Goal: Information Seeking & Learning: Learn about a topic

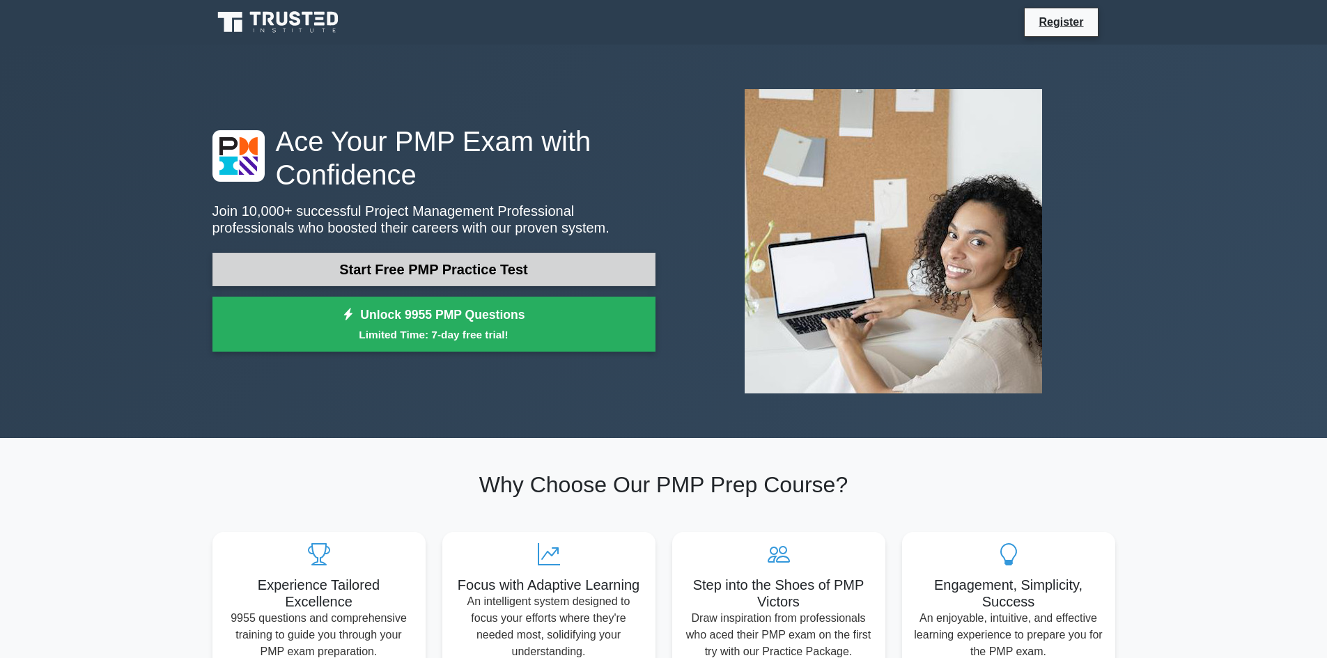
click at [449, 266] on link "Start Free PMP Practice Test" at bounding box center [434, 269] width 443 height 33
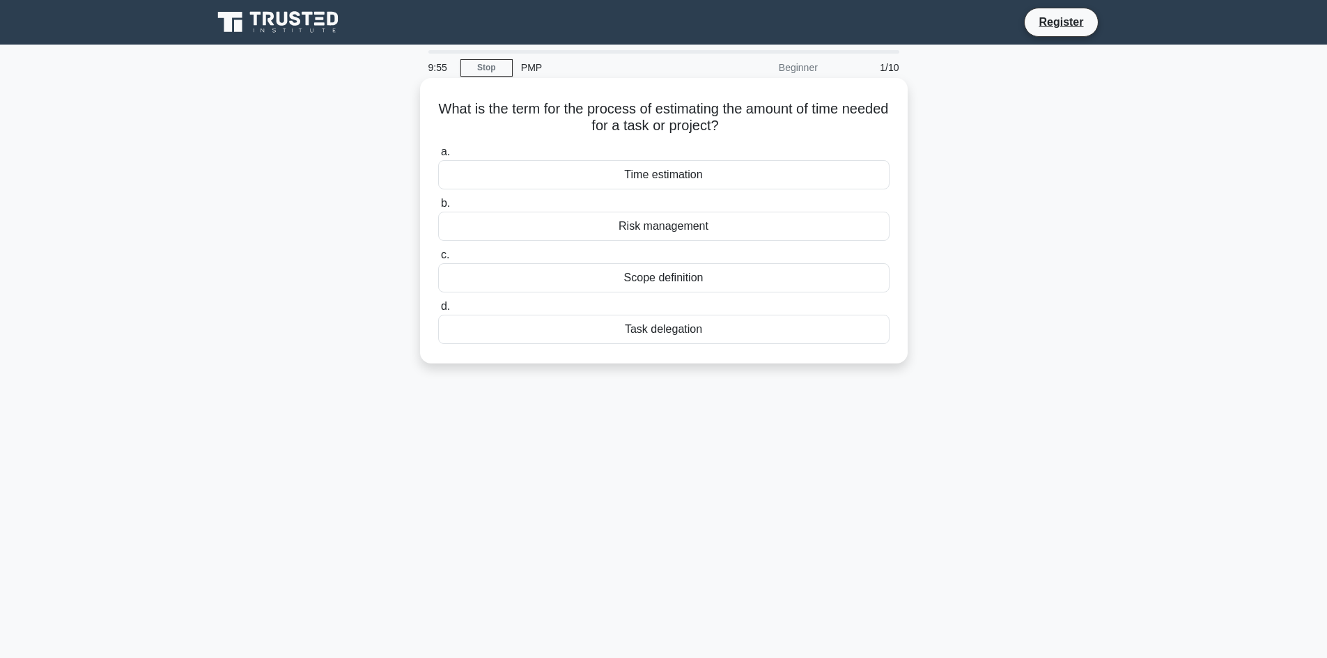
click at [709, 175] on div "Time estimation" at bounding box center [664, 174] width 452 height 29
click at [438, 157] on input "a. Time estimation" at bounding box center [438, 152] width 0 height 9
